Goal: Task Accomplishment & Management: Manage account settings

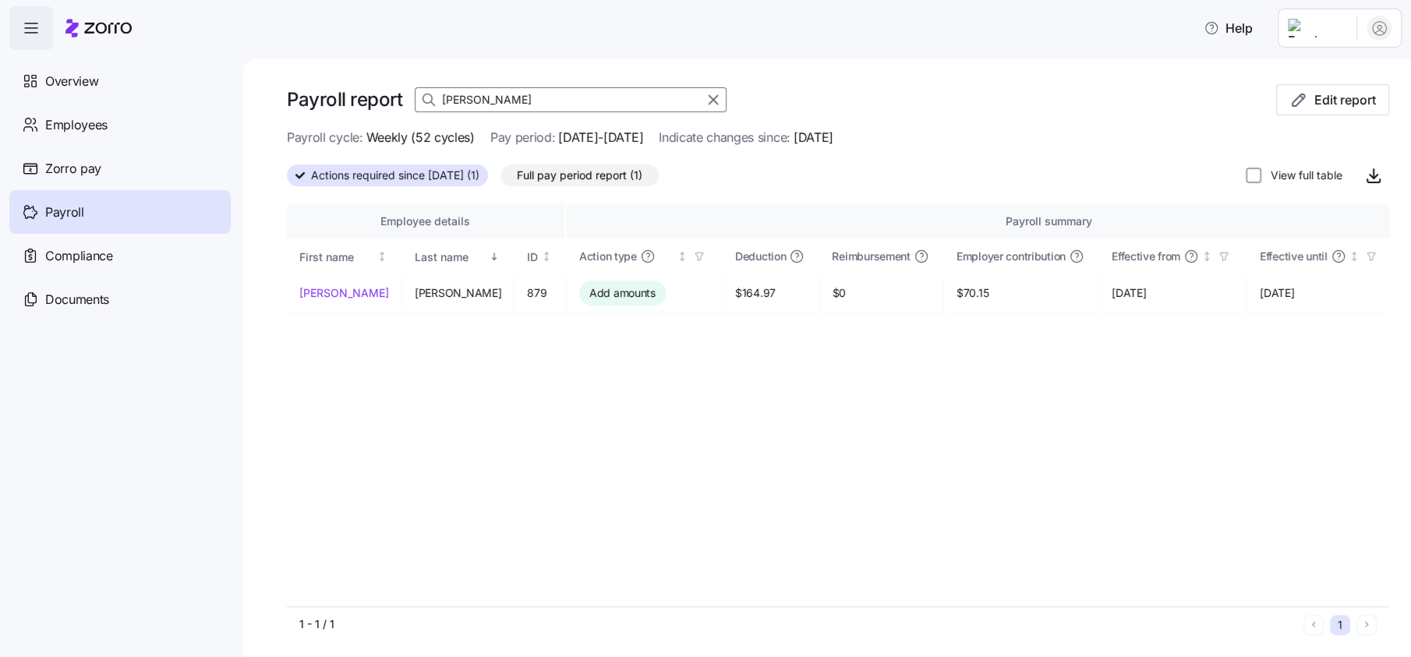
click at [493, 102] on input "[PERSON_NAME]" at bounding box center [571, 99] width 312 height 25
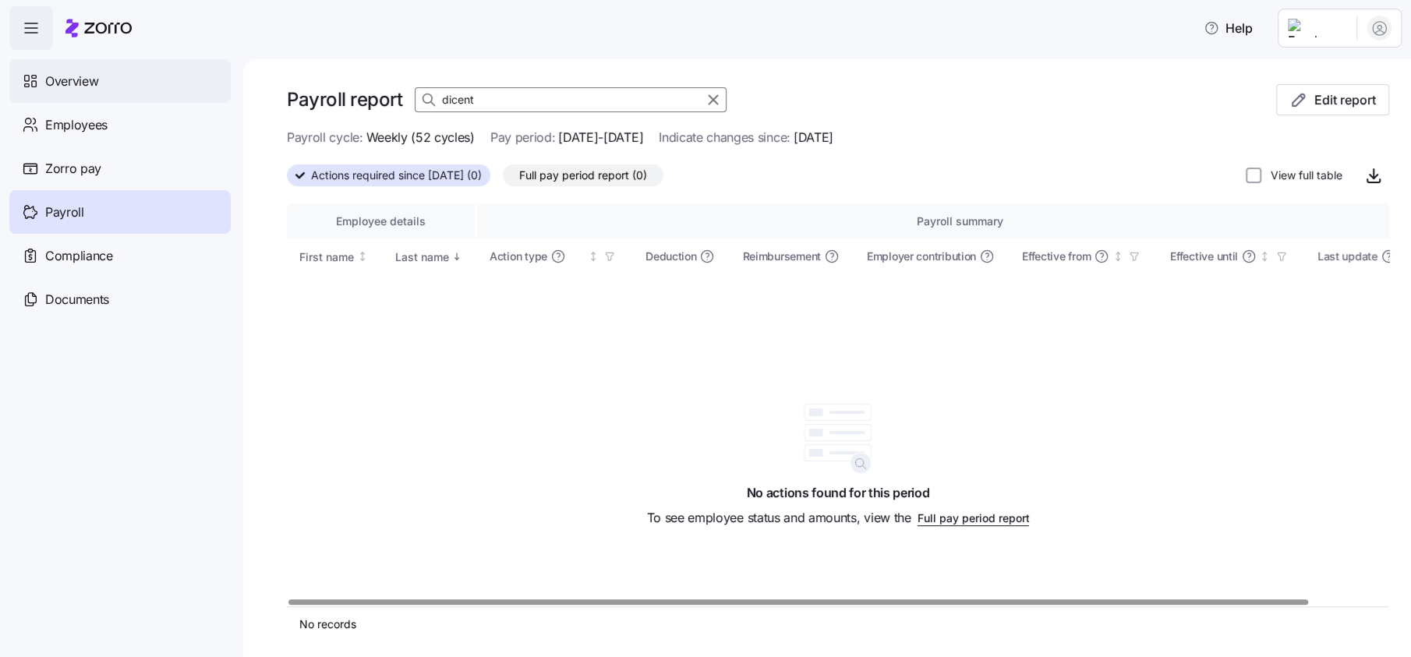
type input "dicent"
click at [97, 85] on span "Overview" at bounding box center [71, 81] width 53 height 19
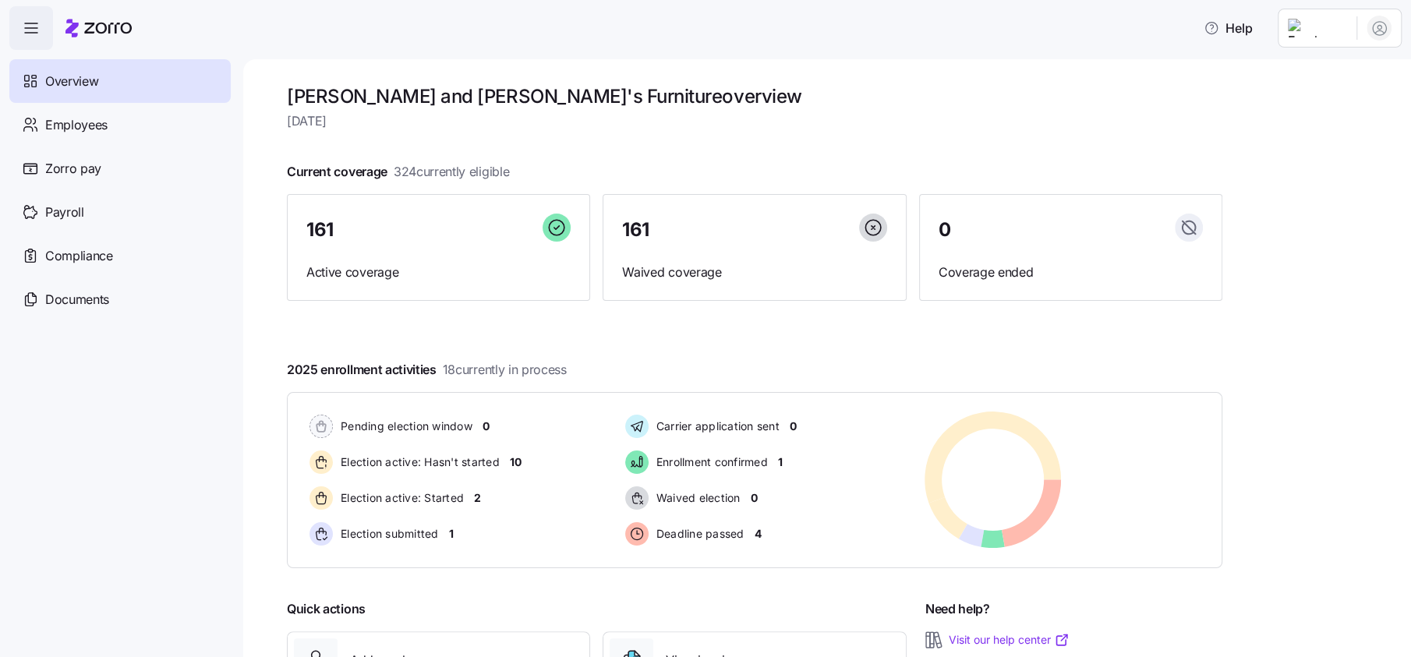
click at [84, 126] on span "Employees" at bounding box center [76, 124] width 62 height 19
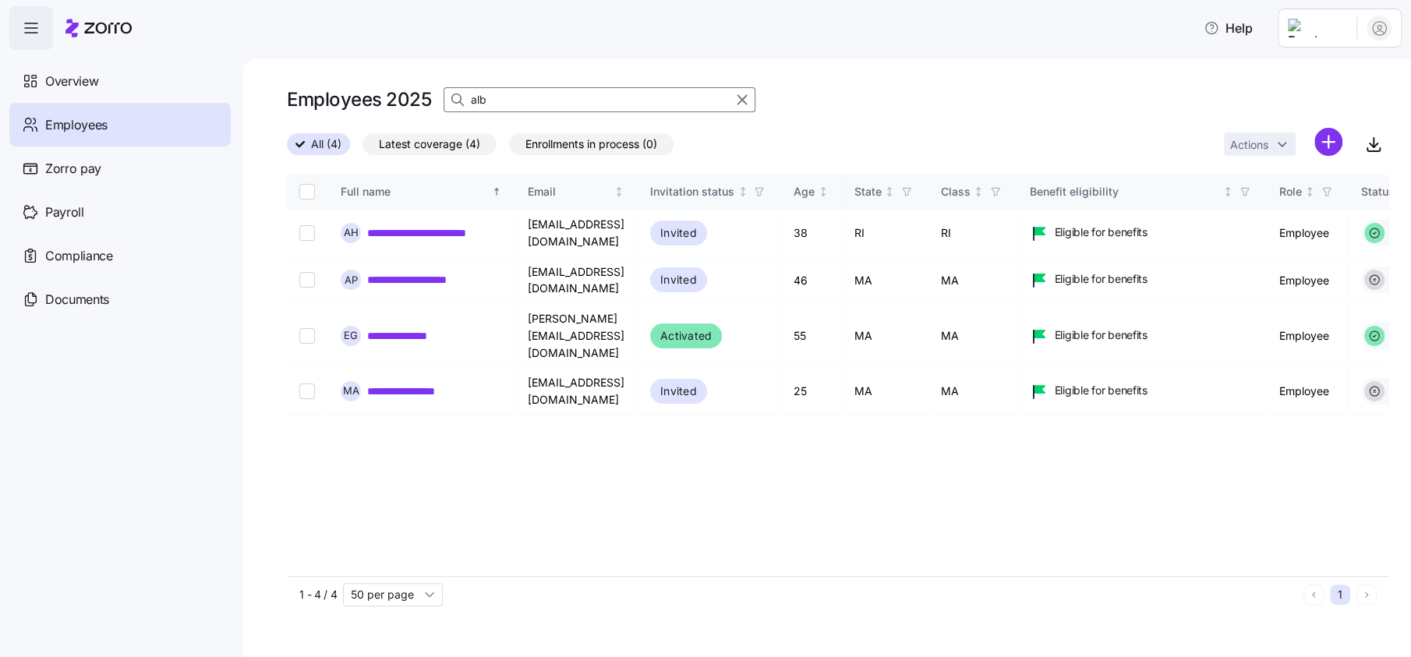
click at [508, 101] on input "alb" at bounding box center [600, 99] width 312 height 25
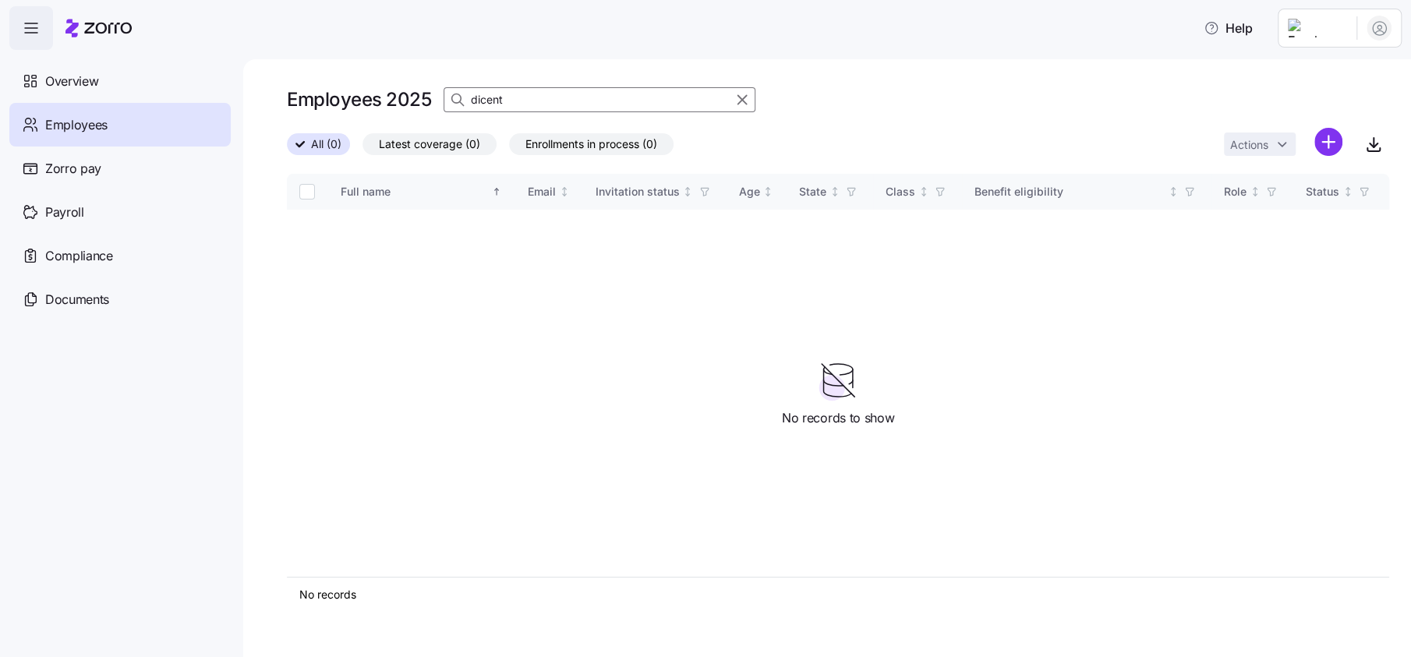
type input "dicent"
click at [340, 144] on span "All (0)" at bounding box center [326, 144] width 30 height 20
click at [287, 149] on input "All (0)" at bounding box center [287, 149] width 0 height 0
click at [606, 143] on span "Enrollments in process (0)" at bounding box center [592, 144] width 132 height 20
click at [509, 148] on input "Enrollments in process (0)" at bounding box center [509, 148] width 0 height 0
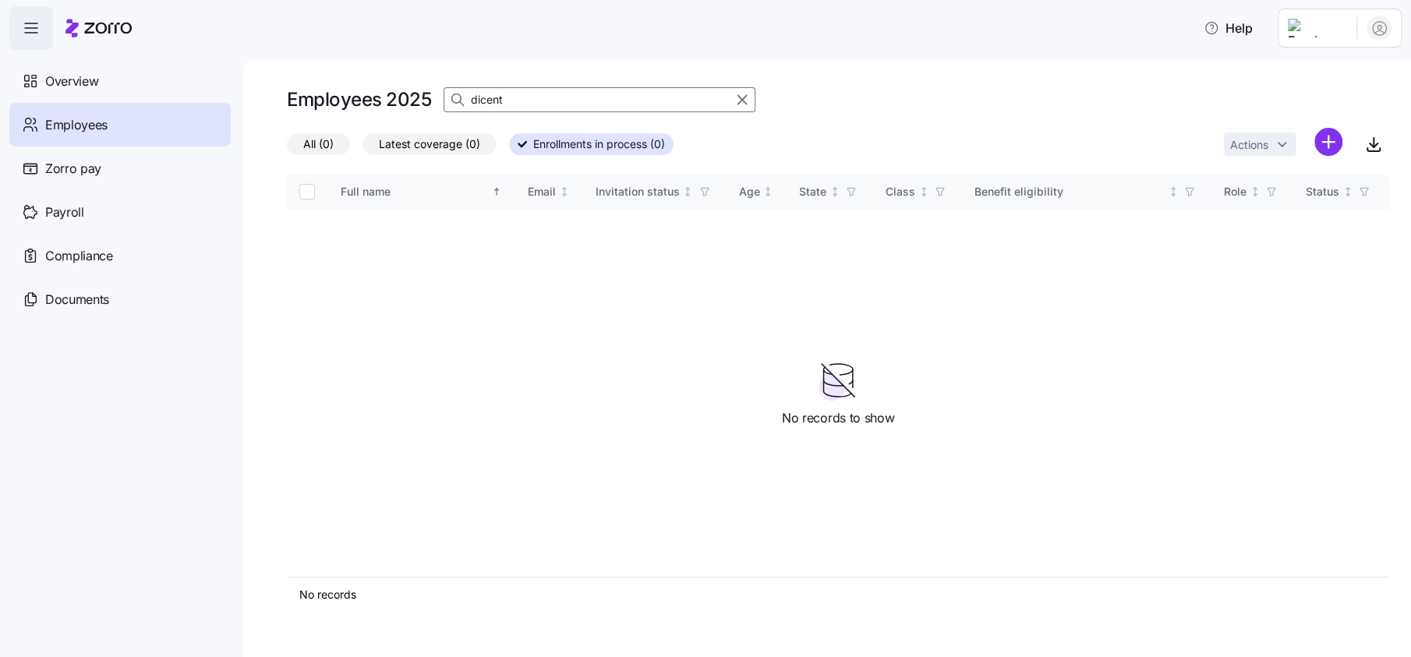
click at [455, 143] on span "Latest coverage (0)" at bounding box center [429, 144] width 101 height 20
click at [363, 148] on input "Latest coverage (0)" at bounding box center [363, 148] width 0 height 0
click at [308, 149] on span "All (0)" at bounding box center [318, 144] width 30 height 20
click at [287, 148] on input "All (0)" at bounding box center [287, 148] width 0 height 0
click at [58, 119] on span "Employees" at bounding box center [76, 124] width 62 height 19
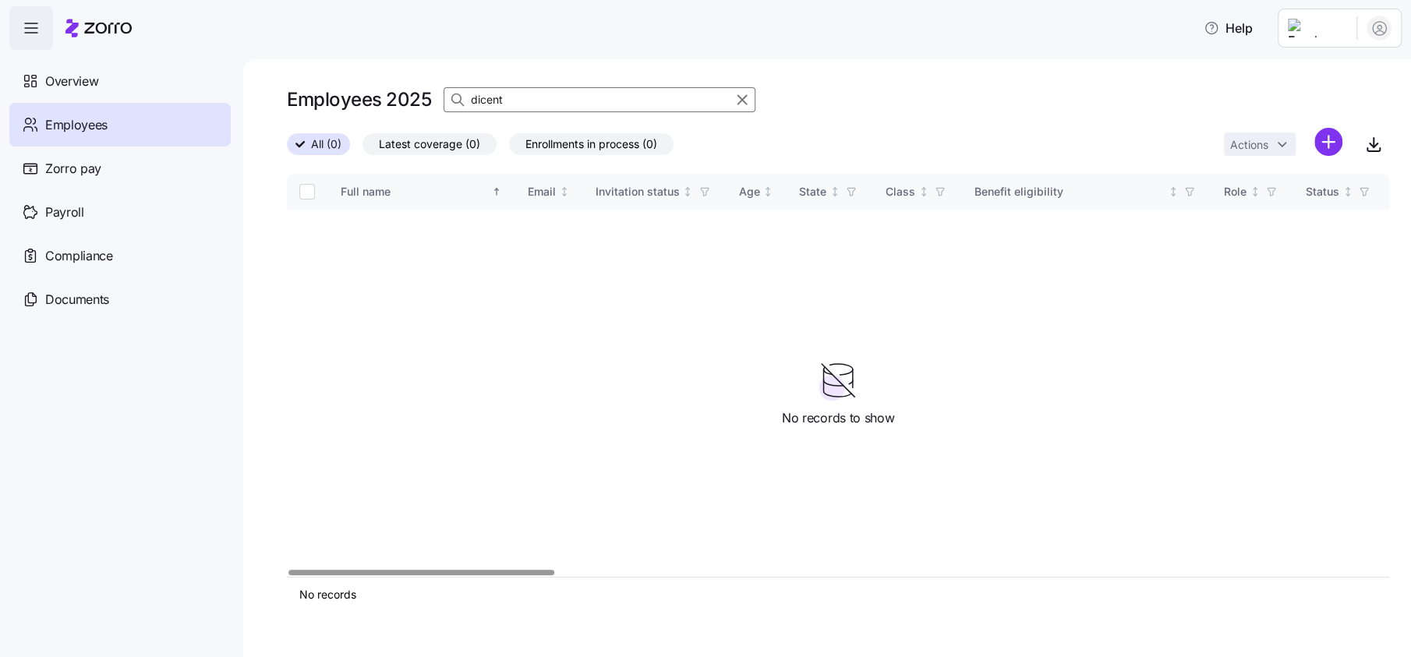
click at [135, 133] on div "Employees" at bounding box center [119, 125] width 221 height 44
click at [101, 80] on div "Overview" at bounding box center [119, 81] width 221 height 44
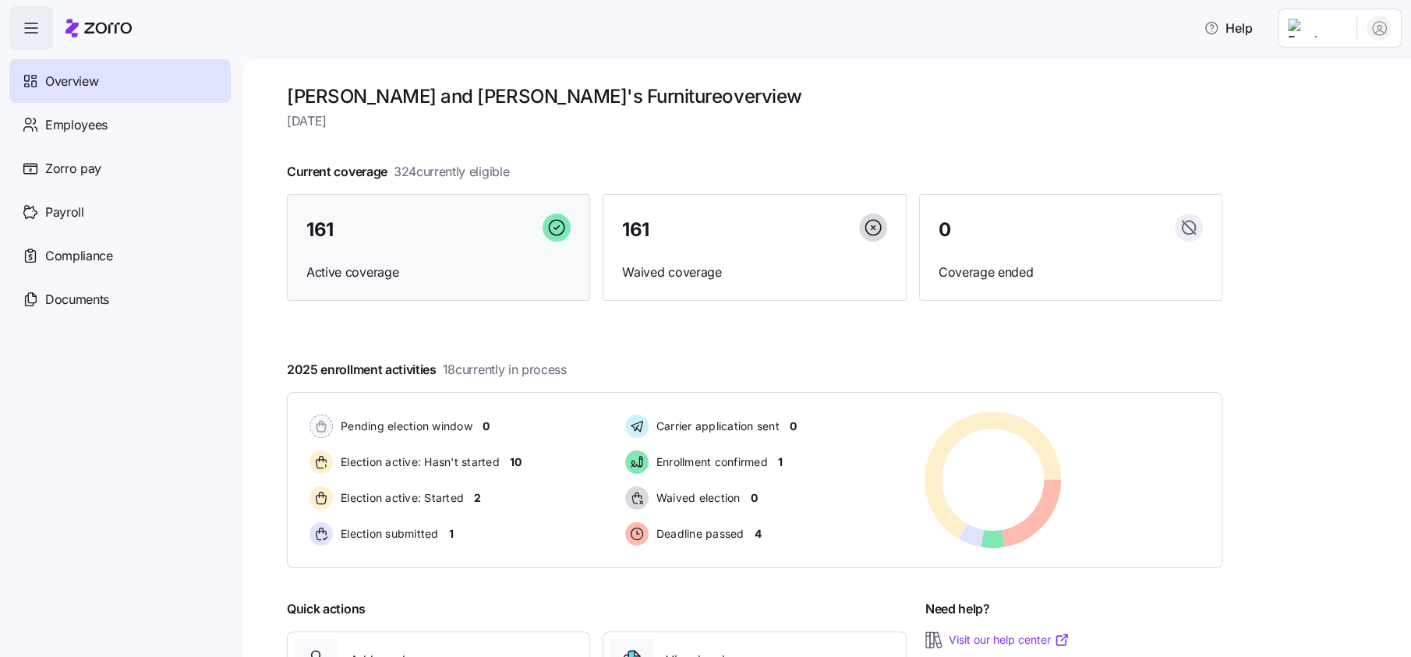
click at [368, 223] on div "161" at bounding box center [438, 231] width 264 height 34
click at [477, 171] on span "324 currently eligible" at bounding box center [451, 171] width 115 height 19
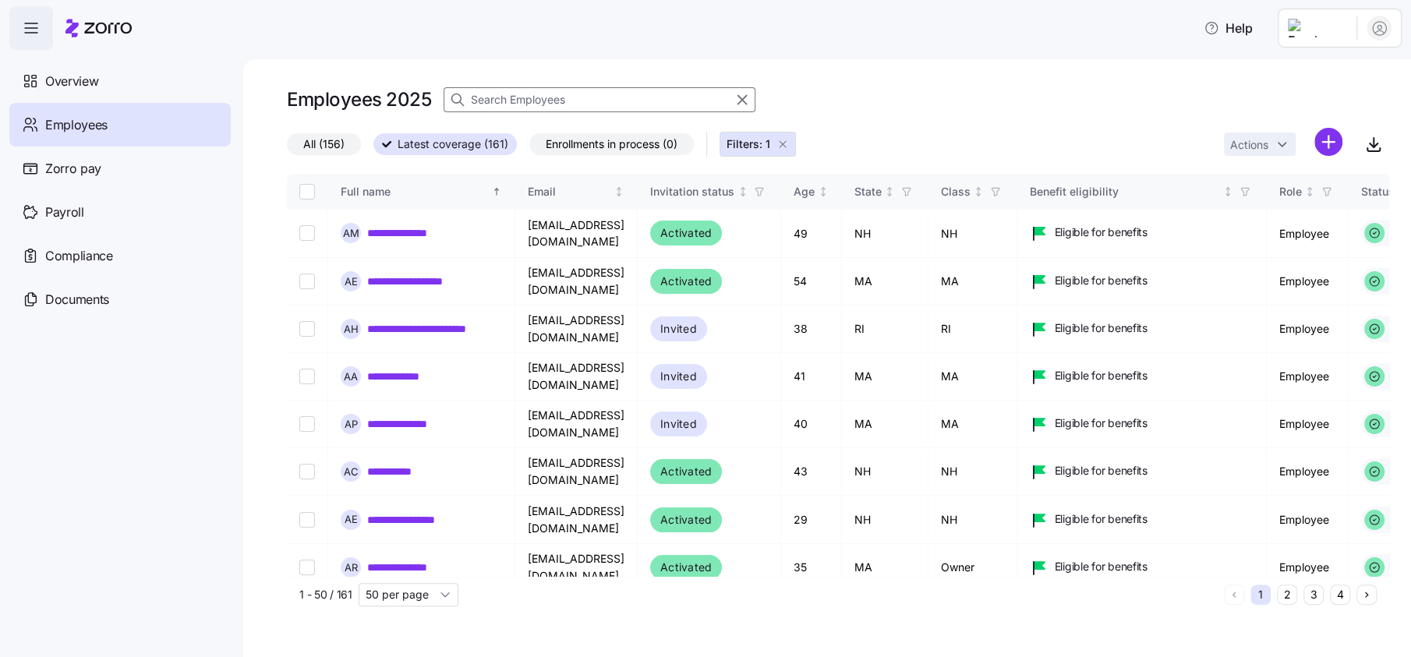
click at [524, 95] on input at bounding box center [600, 99] width 312 height 25
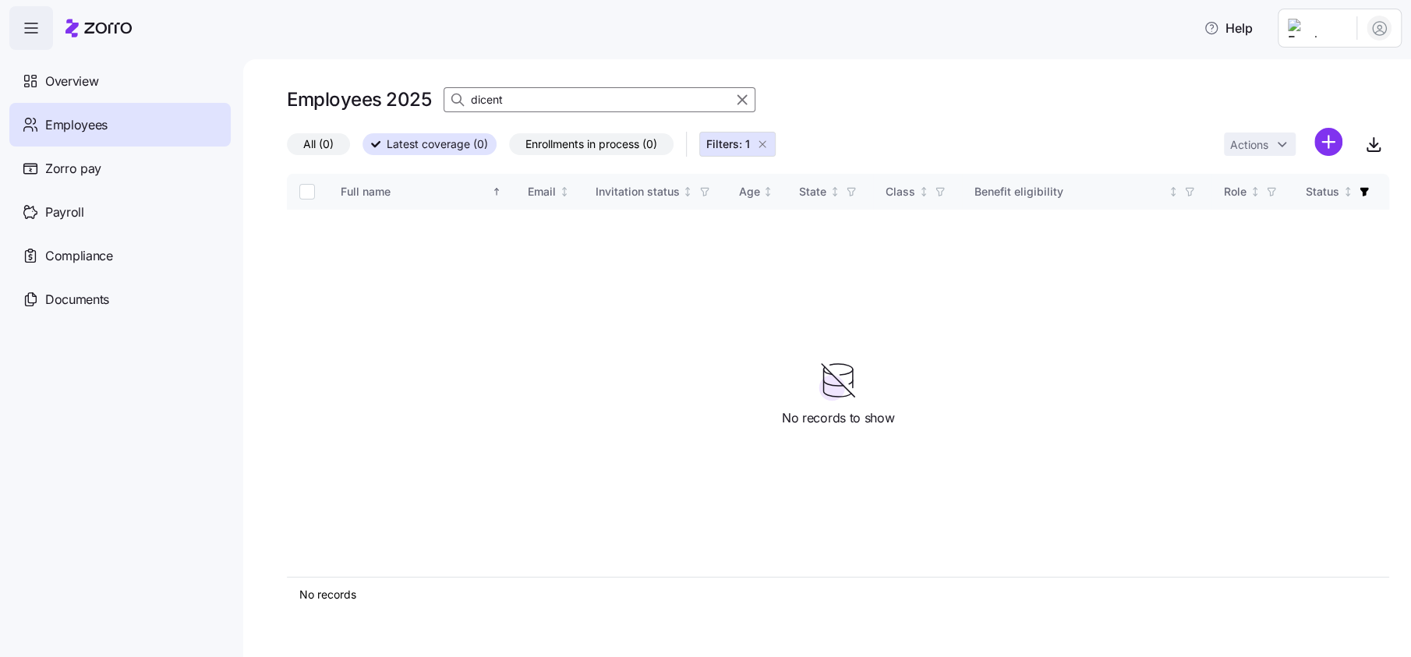
drag, startPoint x: 768, startPoint y: 143, endPoint x: 752, endPoint y: 147, distance: 17.0
click at [769, 142] on icon "button" at bounding box center [762, 144] width 12 height 12
click at [527, 94] on input "dicent" at bounding box center [600, 99] width 312 height 25
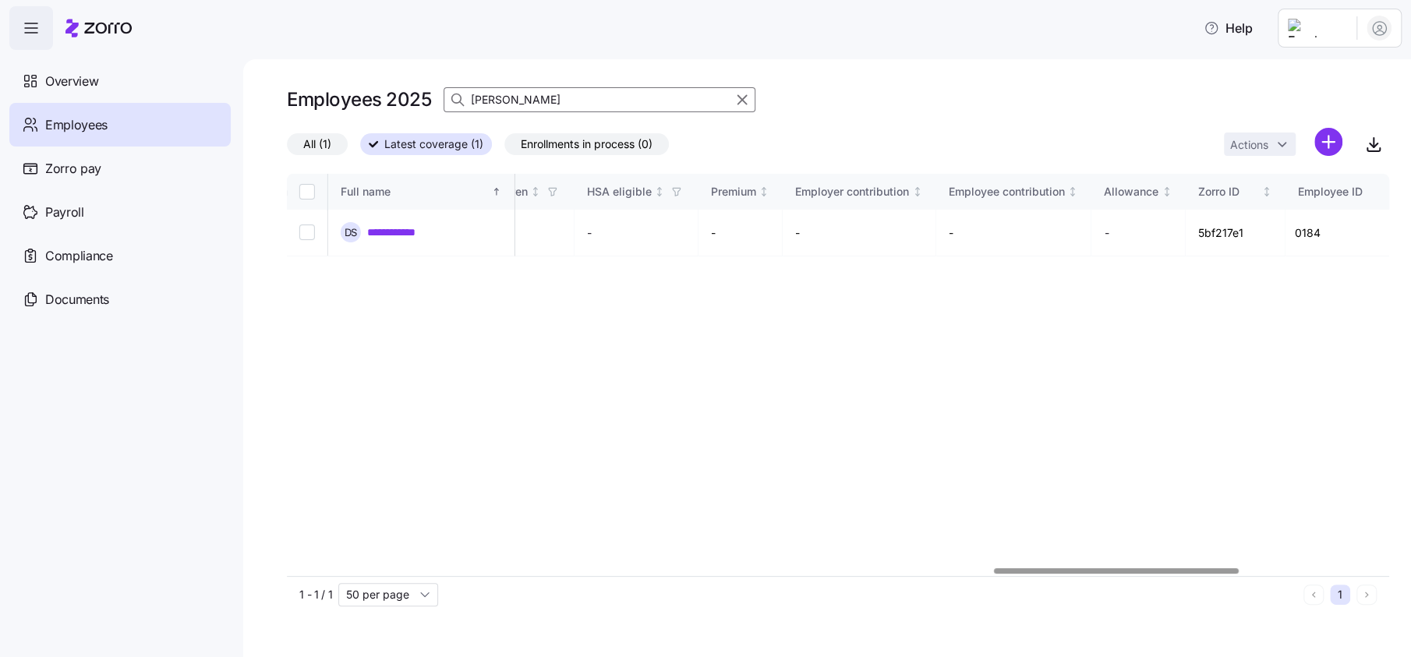
scroll to position [0, 3450]
click at [1175, 567] on div at bounding box center [838, 571] width 1103 height 9
type input "[PERSON_NAME]"
